Goal: Information Seeking & Learning: Learn about a topic

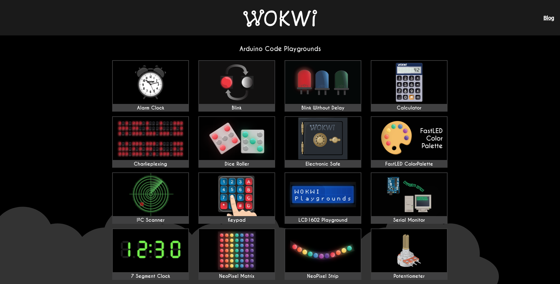
click at [545, 17] on link "Blog" at bounding box center [548, 18] width 11 height 6
click at [269, 49] on h2 "Arduino Code Playgrounds" at bounding box center [279, 49] width 345 height 8
click at [549, 20] on link "Blog" at bounding box center [548, 18] width 11 height 6
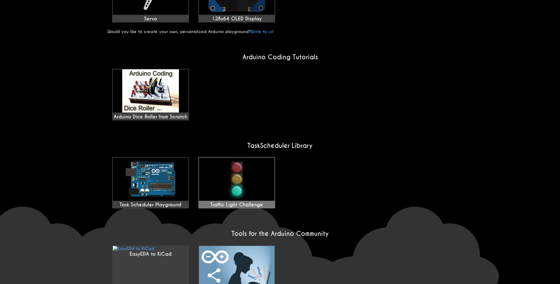
scroll to position [430, 0]
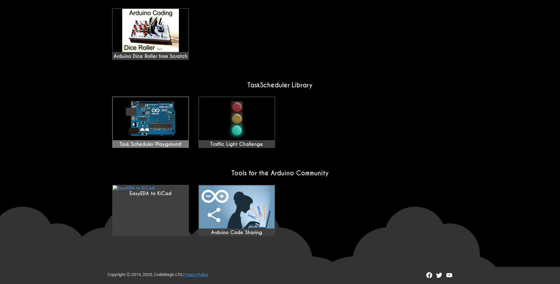
click at [156, 122] on img at bounding box center [151, 118] width 76 height 43
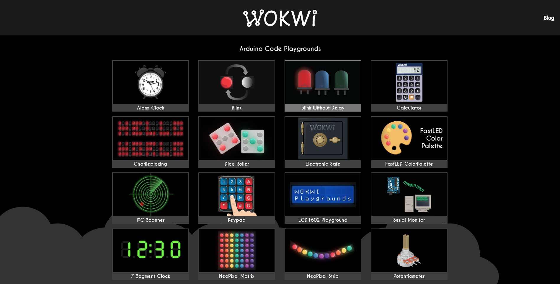
drag, startPoint x: 466, startPoint y: 52, endPoint x: 331, endPoint y: 111, distance: 147.5
click at [331, 111] on link "Blink Without Delay" at bounding box center [323, 85] width 77 height 51
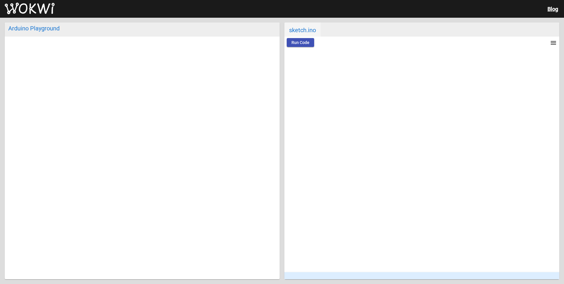
type textarea "// Code from [URL][DOMAIN_NAME] int red = 2; int intervalRed = 1000; //how long…"
